Goal: Task Accomplishment & Management: Use online tool/utility

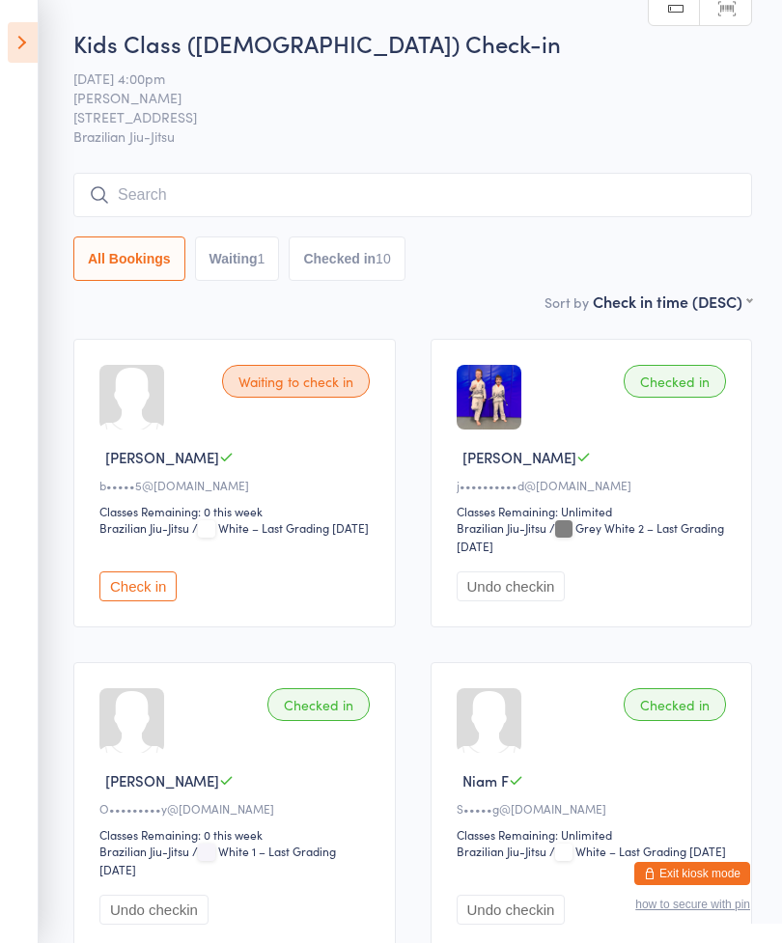
click at [15, 39] on icon at bounding box center [23, 42] width 30 height 41
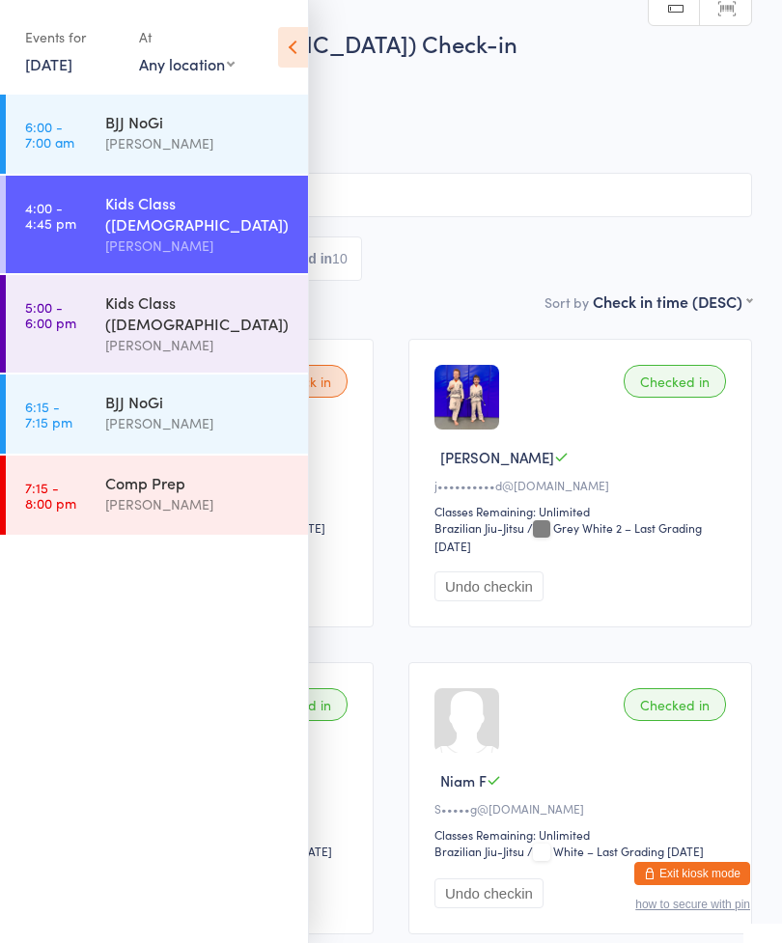
click at [86, 286] on link "5:00 - 6:00 pm Kids Class ([DEMOGRAPHIC_DATA]) [PERSON_NAME]" at bounding box center [157, 324] width 302 height 98
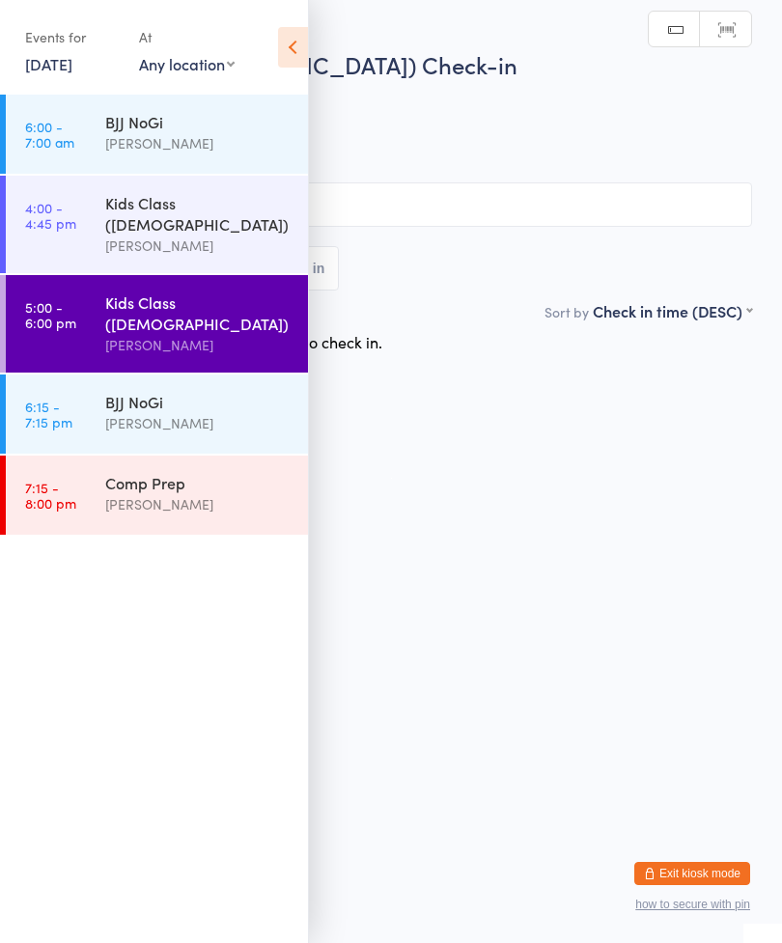
click at [617, 384] on html "You have now entered Kiosk Mode. Members will be able to check themselves in us…" at bounding box center [391, 471] width 782 height 943
click at [615, 449] on html "You have now entered Kiosk Mode. Members will be able to check themselves in us…" at bounding box center [391, 471] width 782 height 943
click at [296, 38] on icon at bounding box center [293, 47] width 30 height 41
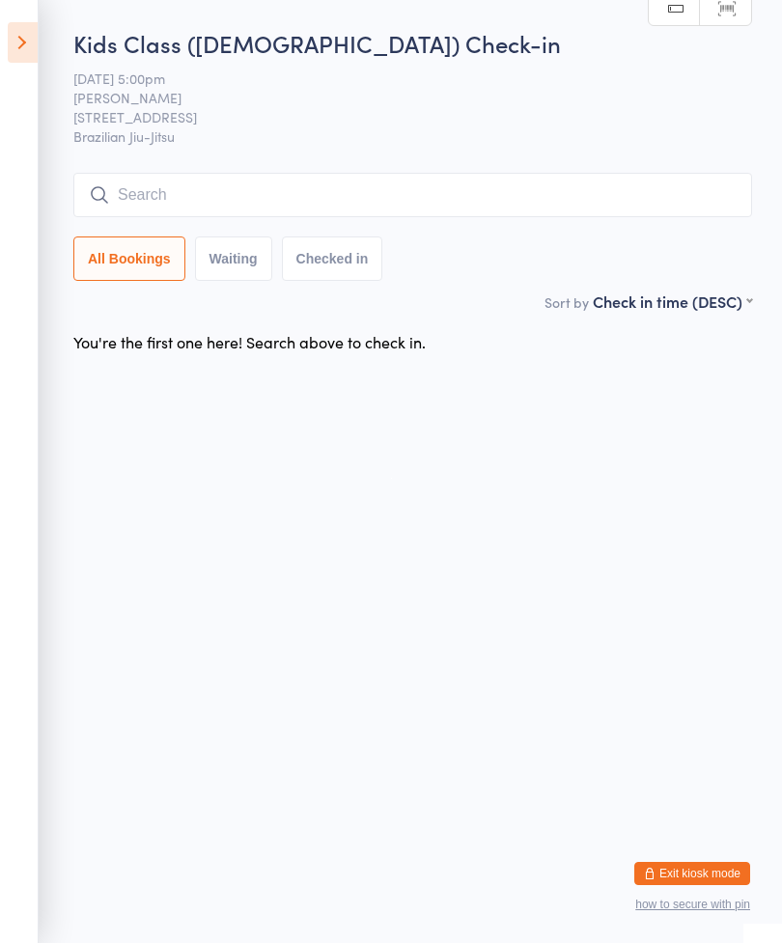
click at [151, 202] on input "search" at bounding box center [412, 195] width 679 height 44
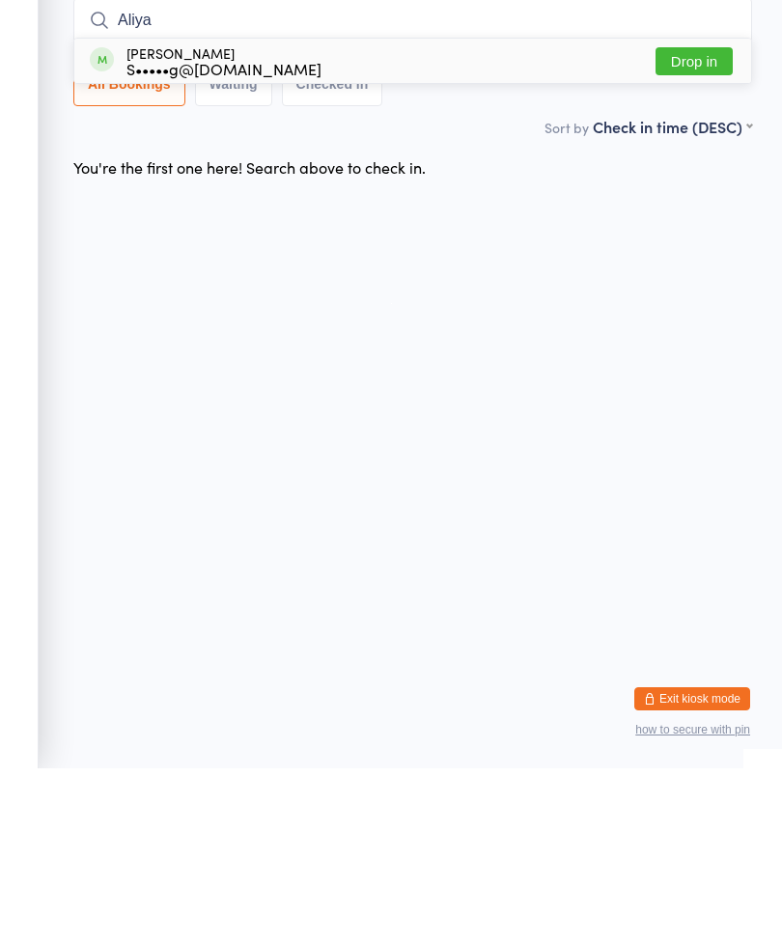
type input "Aliya"
click at [714, 222] on button "Drop in" at bounding box center [694, 236] width 77 height 28
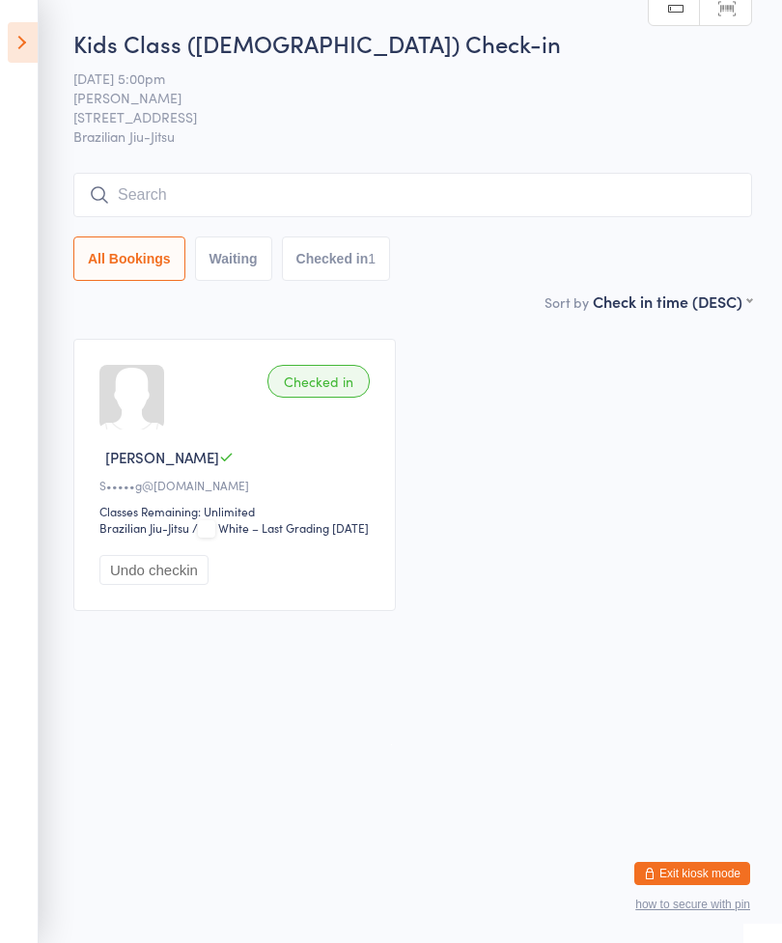
click at [3, 38] on aside "Events for [DATE] [DATE] [DATE] Sun Mon Tue Wed Thu Fri Sat 36 31 01 02 03 04 0…" at bounding box center [19, 471] width 39 height 943
click at [36, 43] on icon at bounding box center [23, 42] width 30 height 41
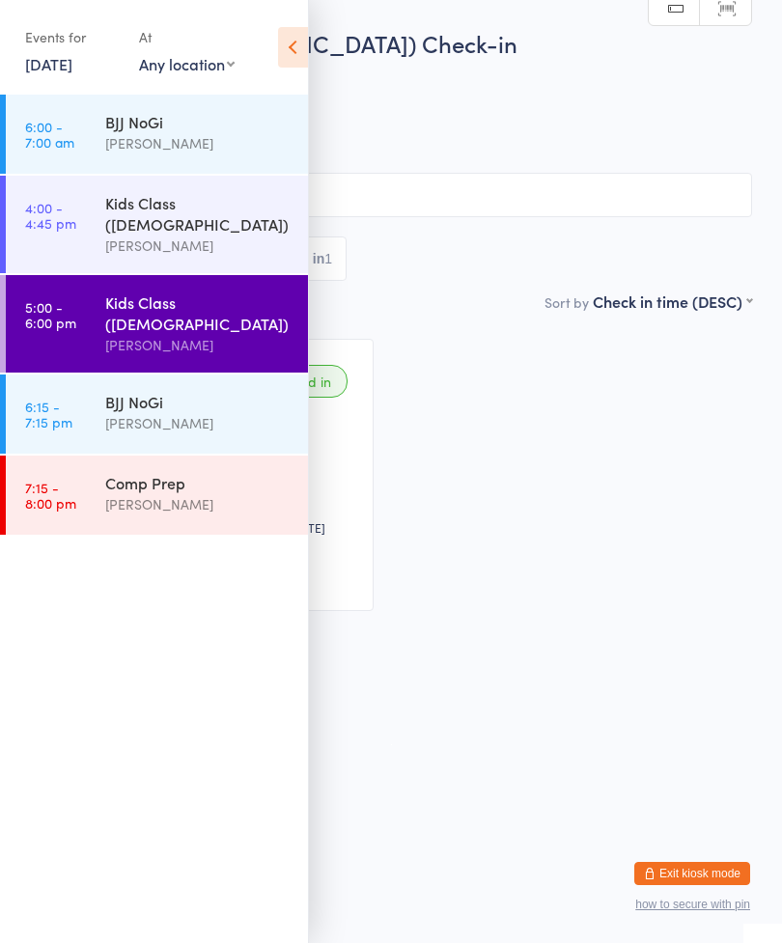
click at [44, 375] on link "6:15 - 7:15 pm BJJ NoGi [PERSON_NAME]" at bounding box center [157, 414] width 302 height 79
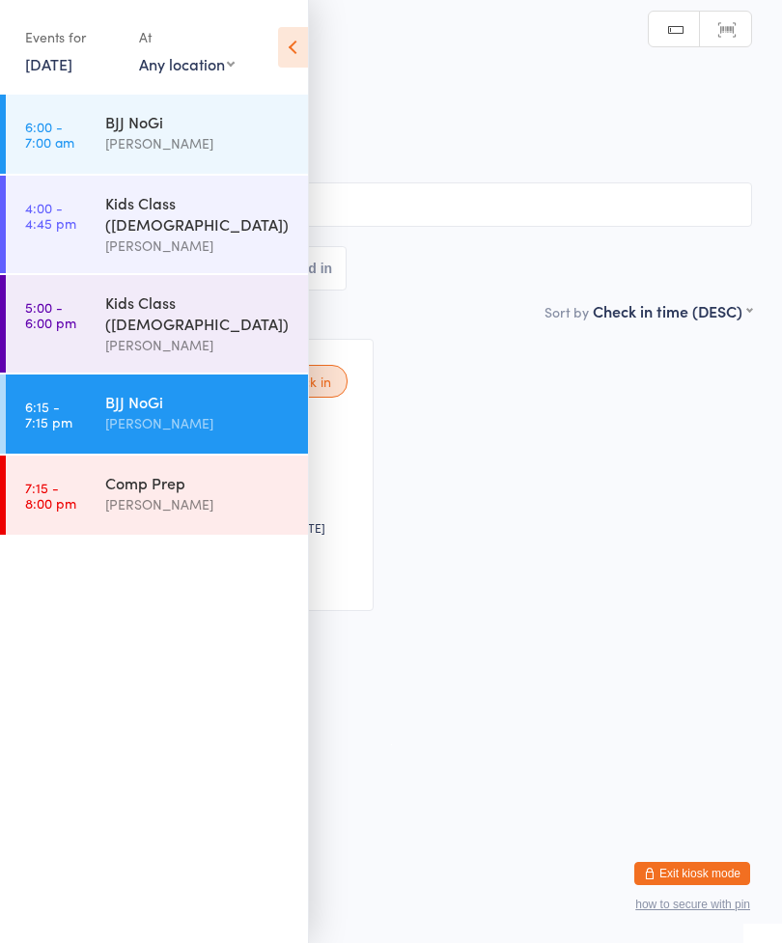
click at [451, 416] on div "Waiting to check in Aliya F S•••••g@[DOMAIN_NAME] Classes Remaining: Unlimited …" at bounding box center [391, 475] width 757 height 307
click at [295, 56] on icon at bounding box center [293, 47] width 30 height 41
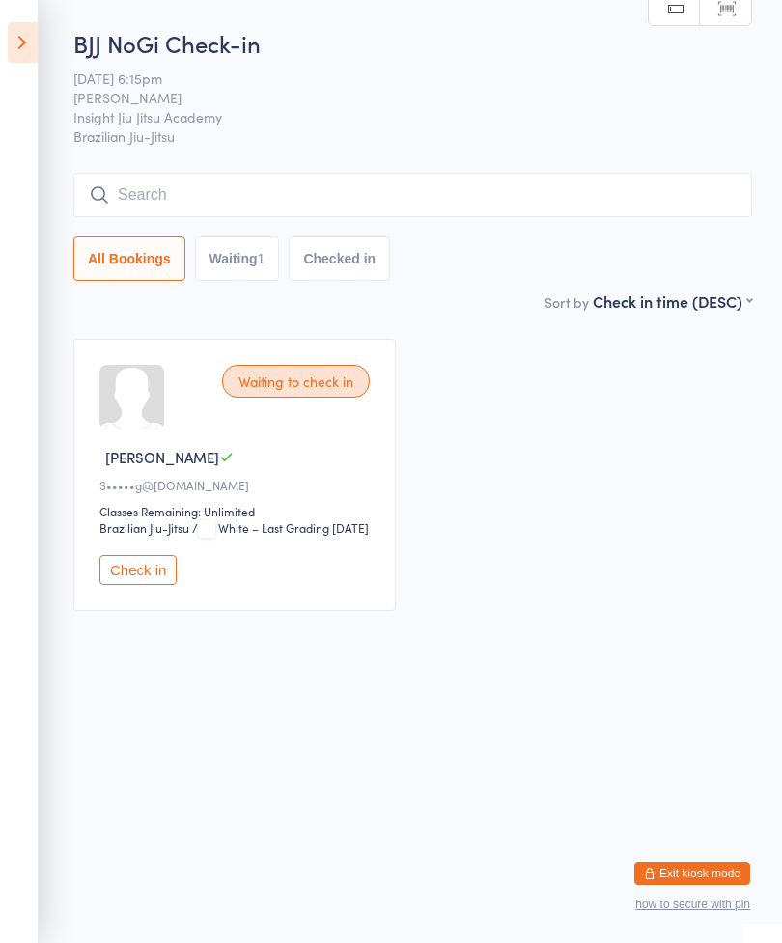
click at [10, 29] on icon at bounding box center [23, 42] width 30 height 41
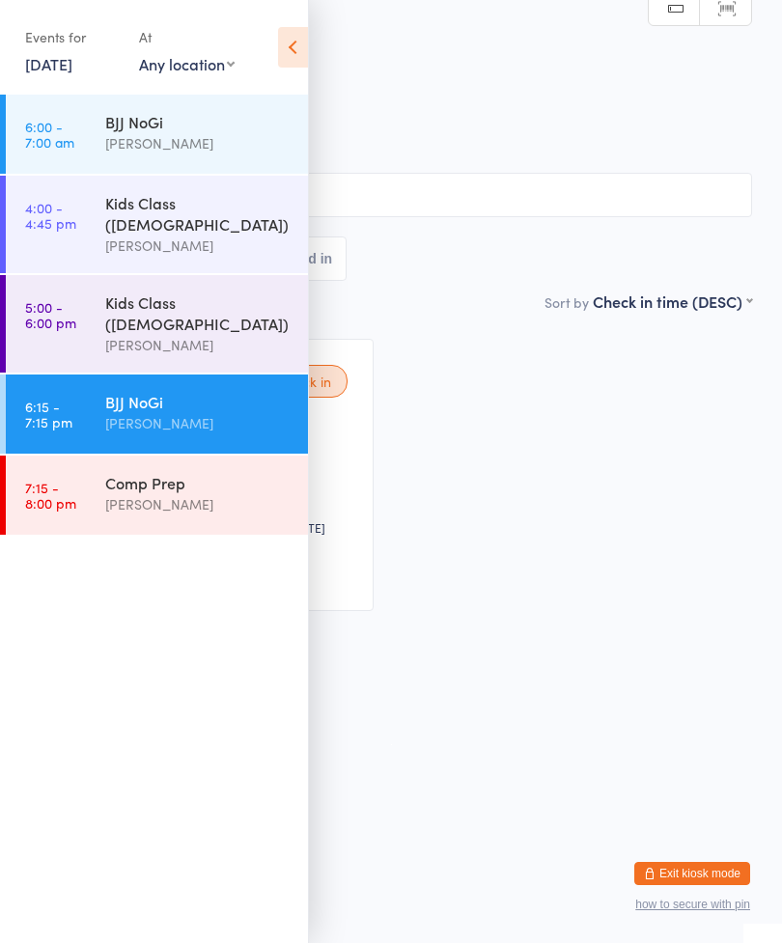
click at [90, 305] on link "5:00 - 6:00 pm Kids Class ([DEMOGRAPHIC_DATA]) [PERSON_NAME]" at bounding box center [157, 324] width 302 height 98
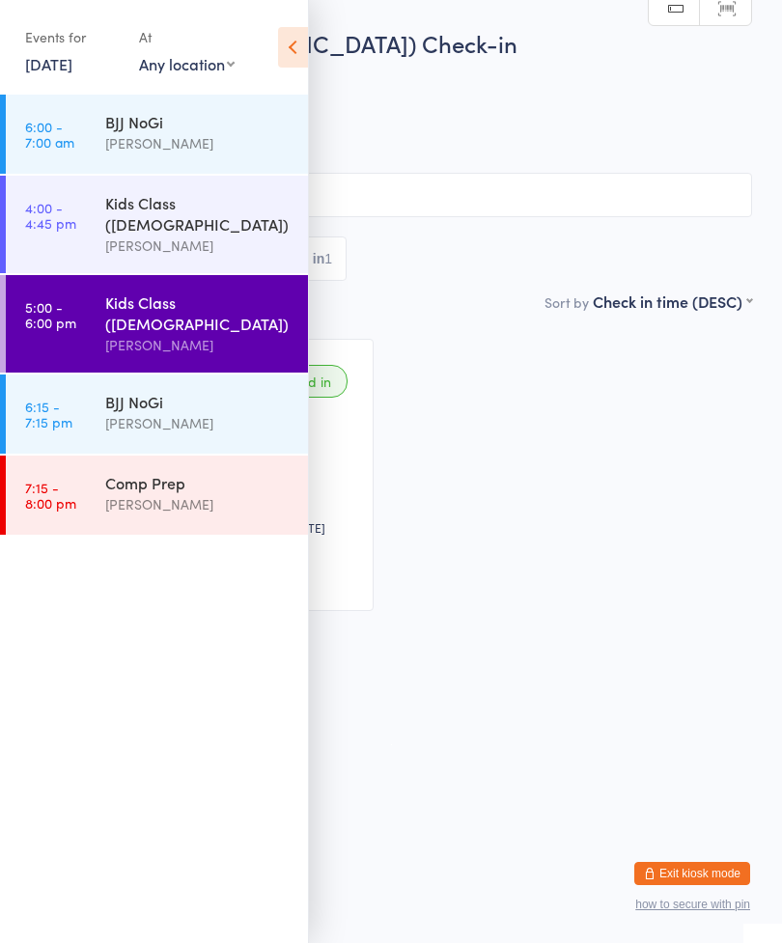
click at [295, 52] on icon at bounding box center [293, 47] width 30 height 41
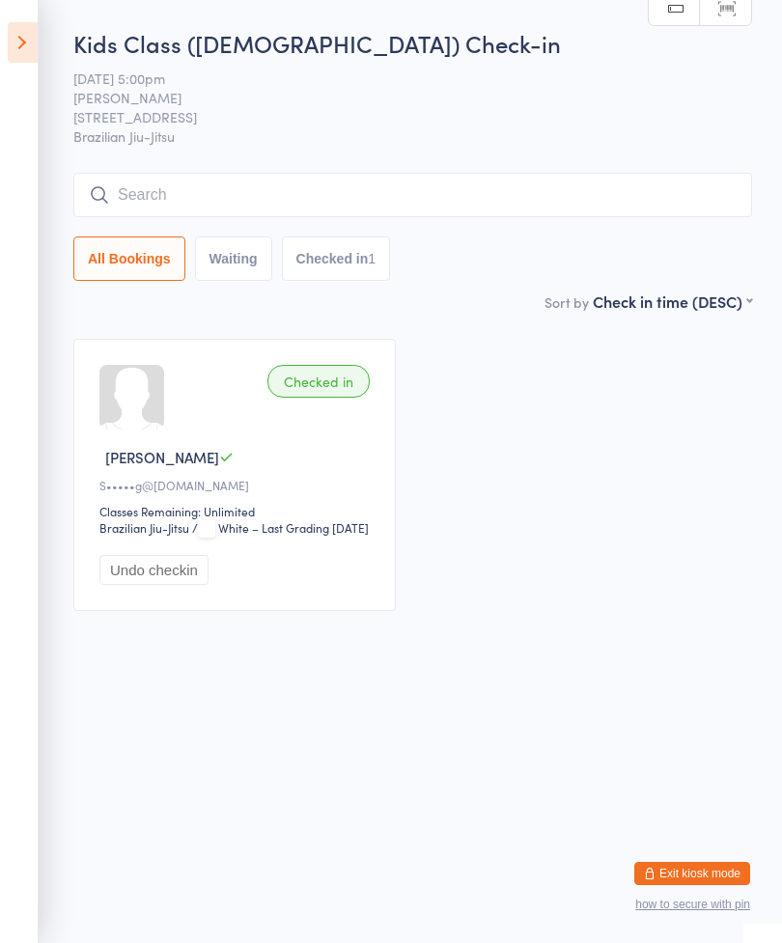
click at [733, 209] on input "search" at bounding box center [412, 195] width 679 height 44
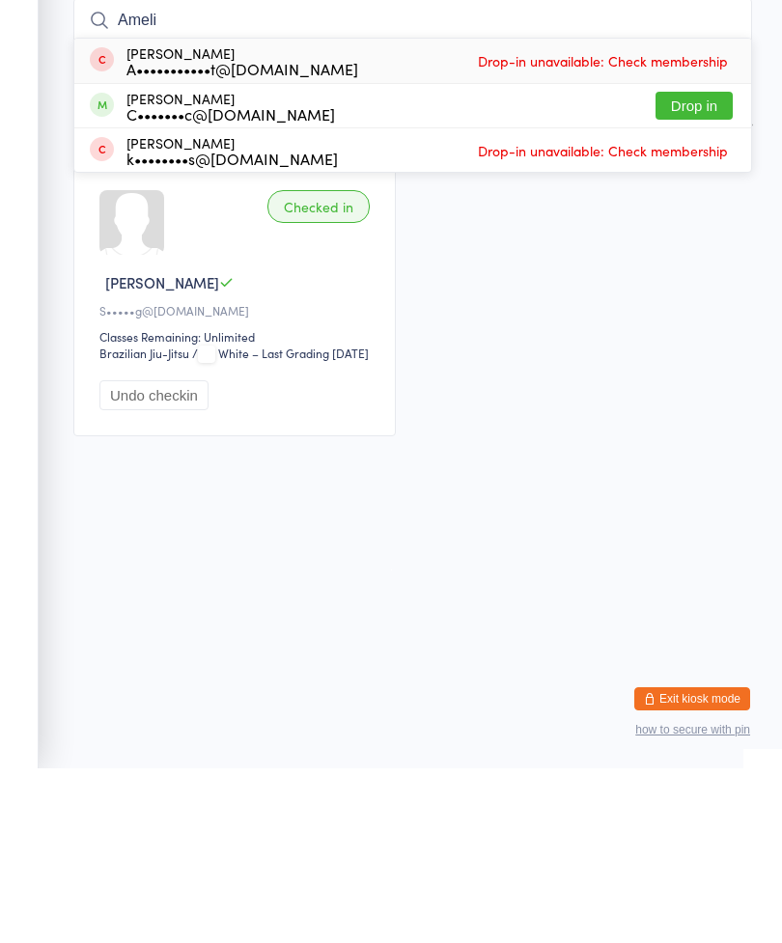
type input "Ameli"
click at [717, 267] on button "Drop in" at bounding box center [694, 281] width 77 height 28
